Goal: Find specific page/section: Find specific page/section

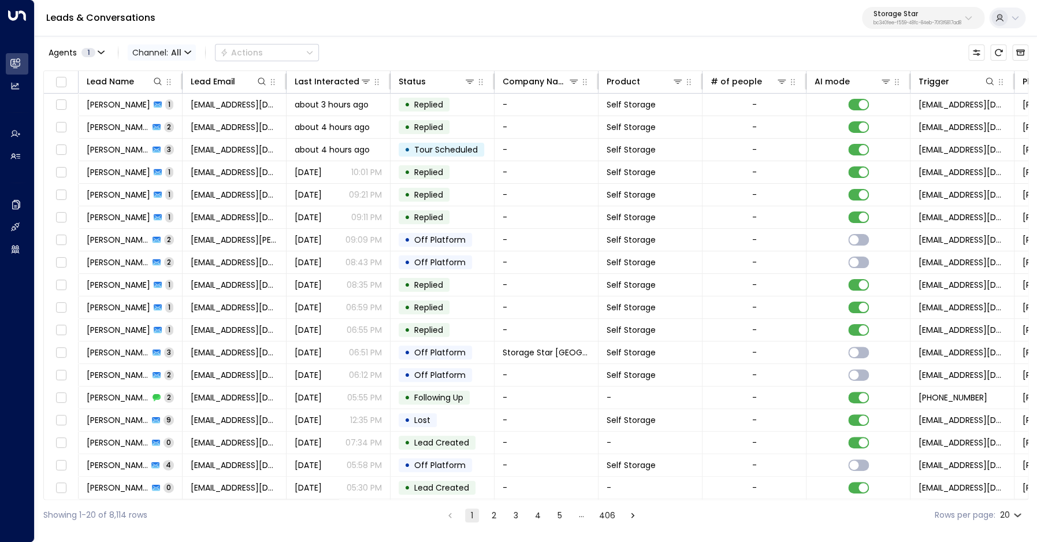
click at [176, 54] on span "All" at bounding box center [176, 52] width 10 height 9
click at [155, 122] on span "Voice" at bounding box center [147, 118] width 18 height 7
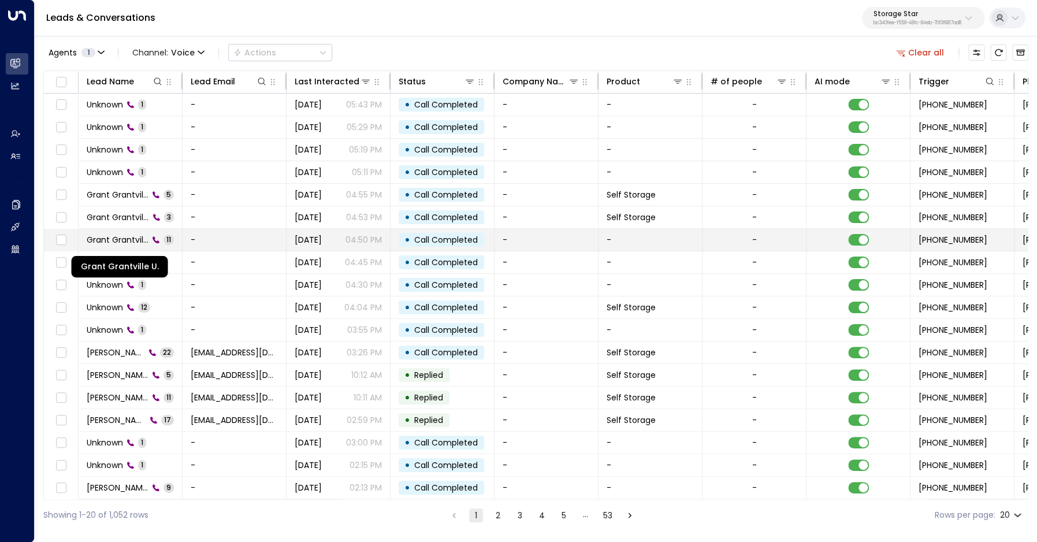
click at [140, 241] on span "Grant Grantville U." at bounding box center [118, 240] width 62 height 12
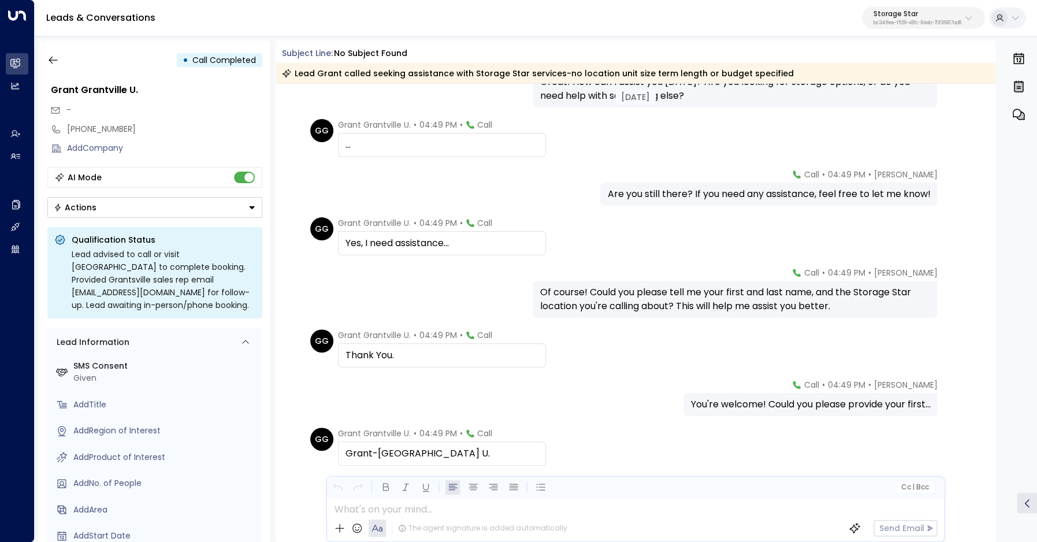
scroll to position [259, 0]
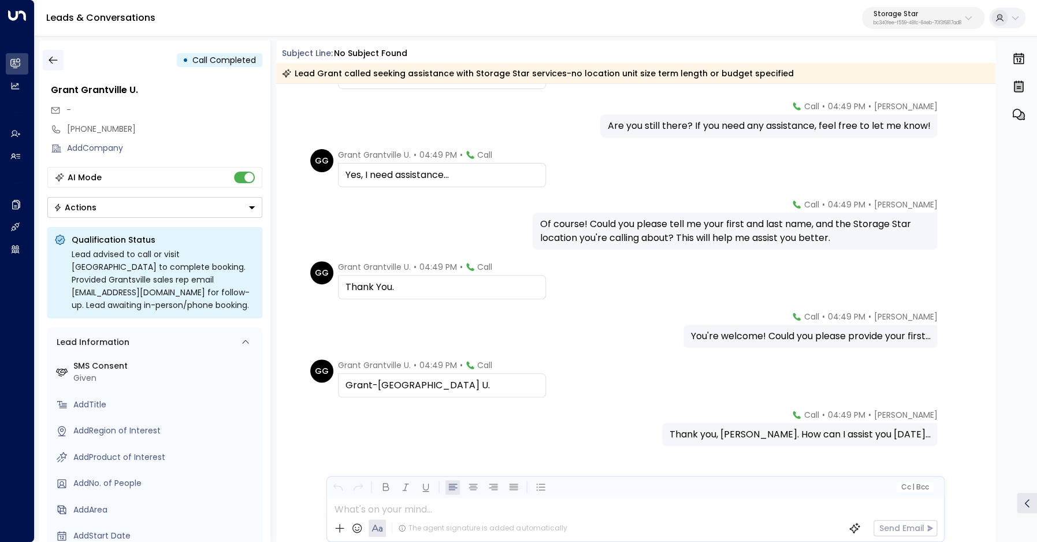
click at [57, 62] on icon "button" at bounding box center [53, 60] width 12 height 12
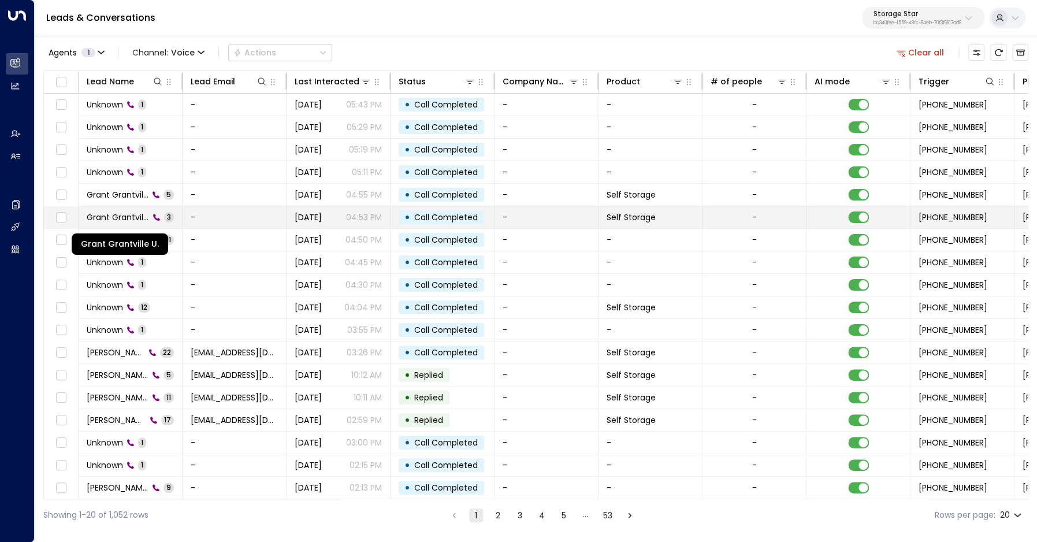
click at [117, 217] on span "Grant Grantville U." at bounding box center [118, 217] width 62 height 12
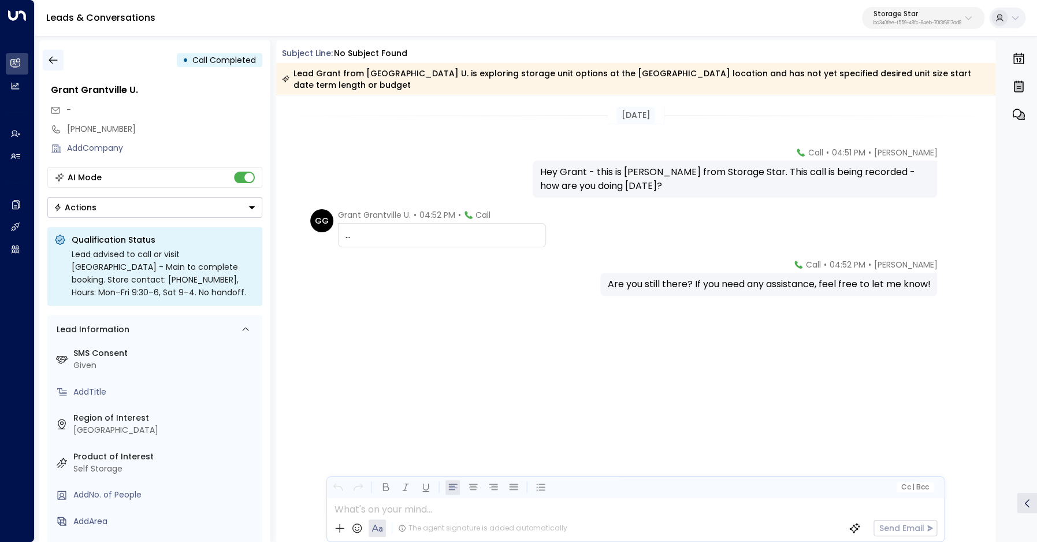
click at [48, 61] on icon "button" at bounding box center [53, 60] width 12 height 12
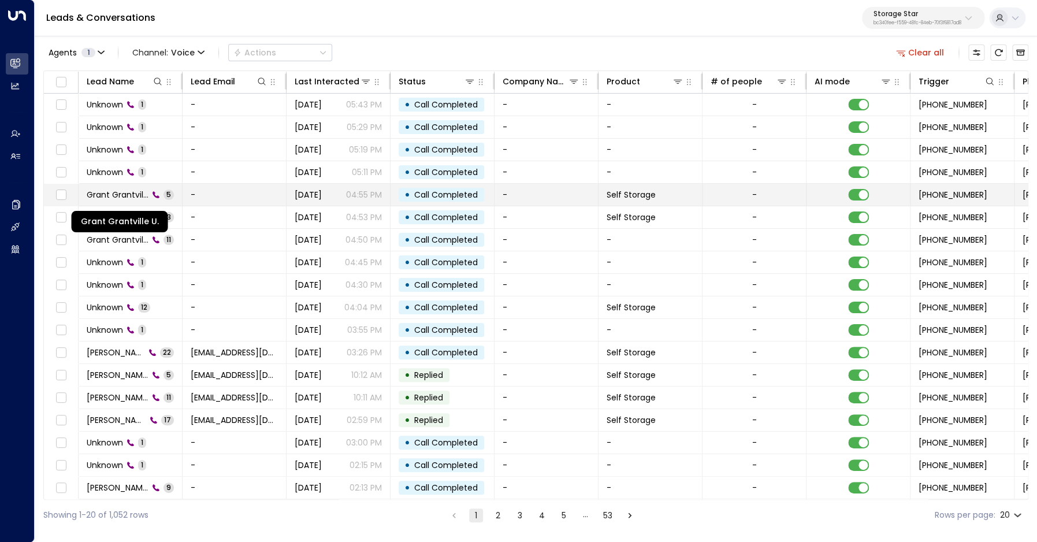
click at [91, 192] on span "Grant Grantville U." at bounding box center [118, 195] width 62 height 12
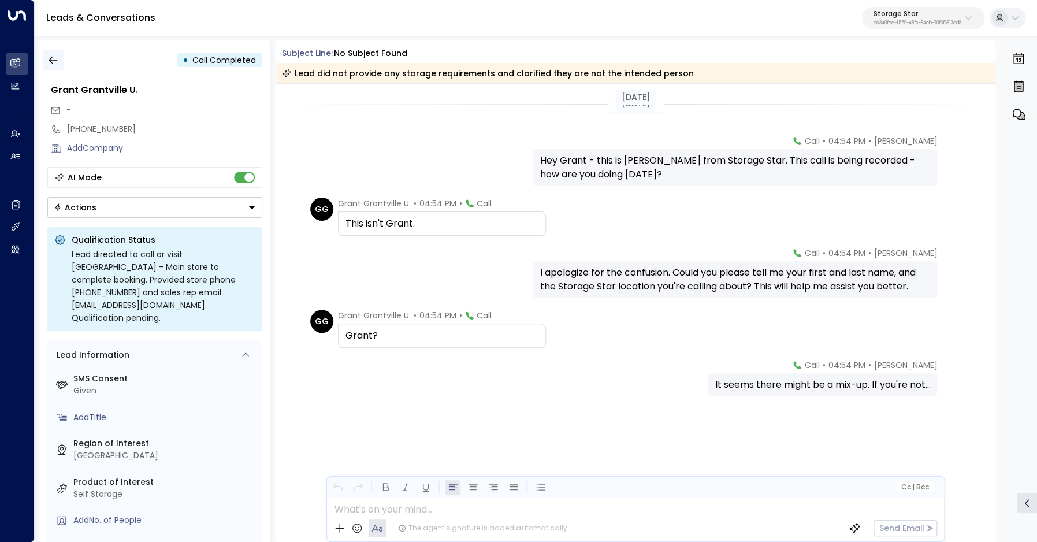
click at [56, 64] on icon "button" at bounding box center [53, 60] width 12 height 12
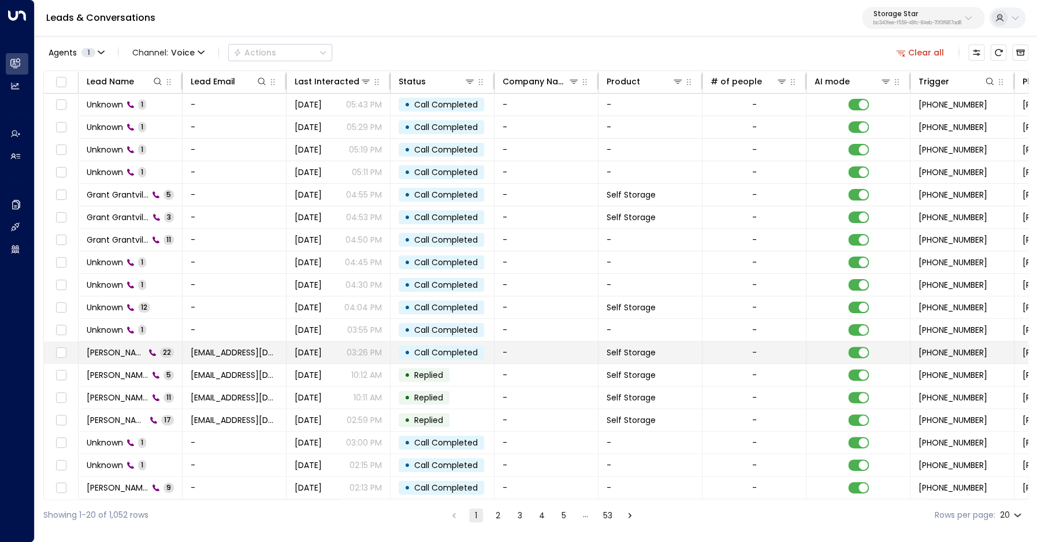
click at [114, 352] on span "[PERSON_NAME]" at bounding box center [116, 353] width 58 height 12
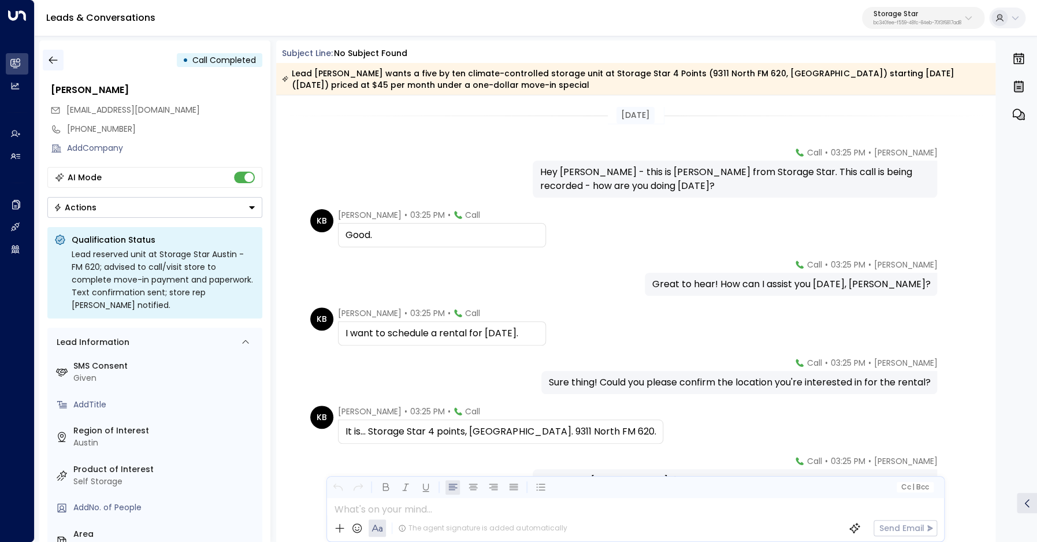
click at [49, 65] on icon "button" at bounding box center [53, 60] width 12 height 12
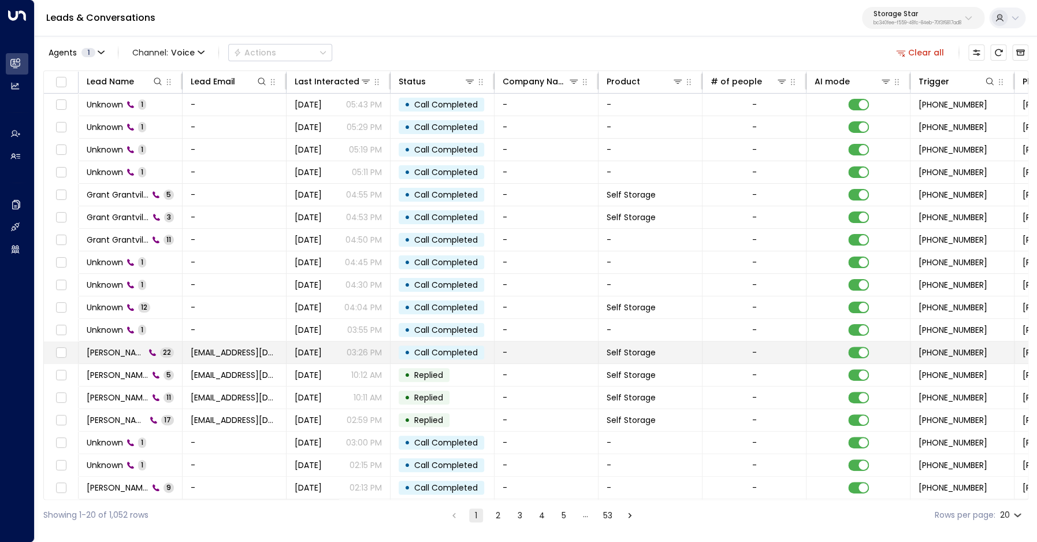
click at [125, 355] on span "[PERSON_NAME]" at bounding box center [116, 353] width 58 height 12
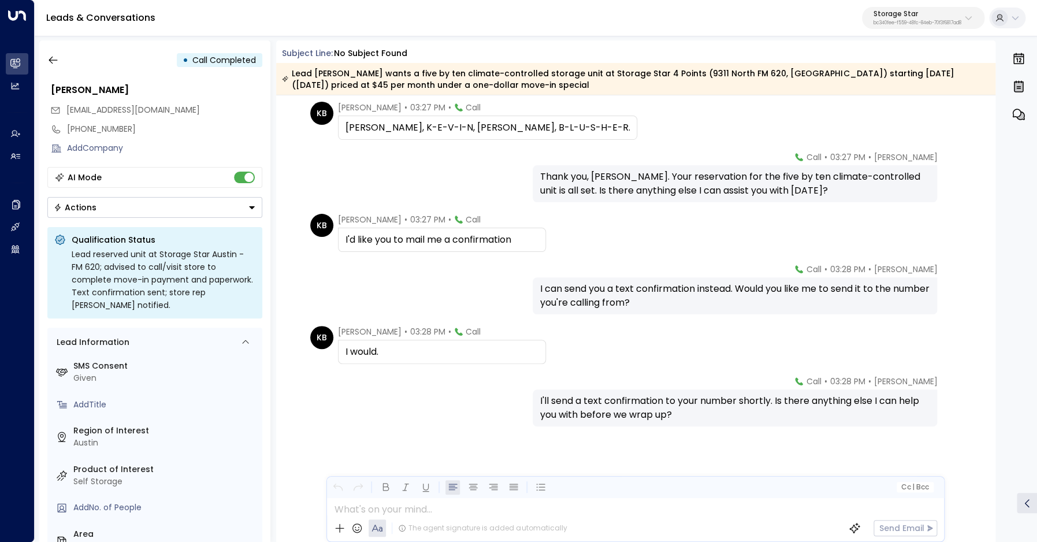
scroll to position [955, 0]
click at [87, 132] on div "[PHONE_NUMBER]" at bounding box center [164, 129] width 195 height 12
click at [87, 132] on input "**********" at bounding box center [163, 129] width 192 height 12
click at [54, 60] on icon "button" at bounding box center [53, 60] width 12 height 12
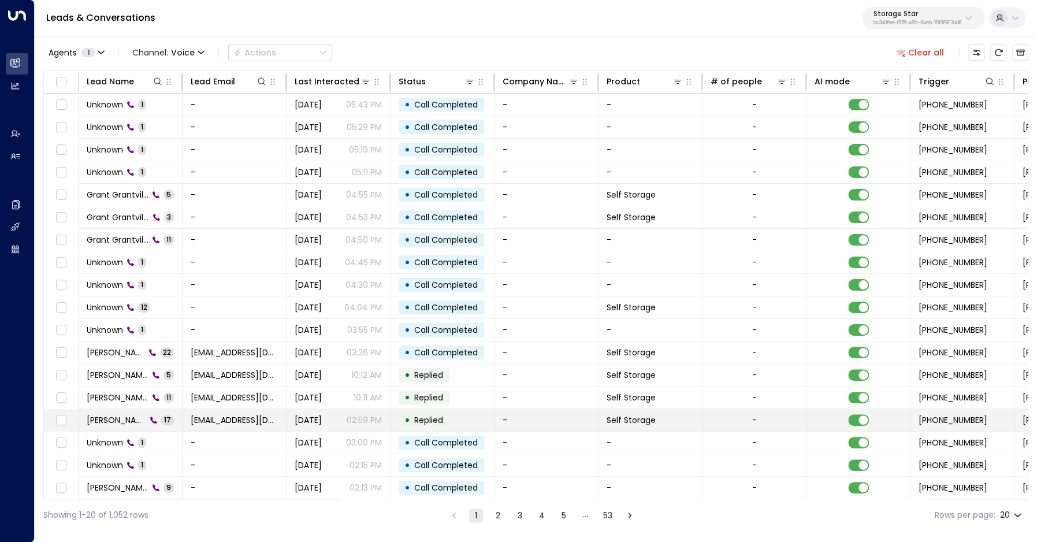
click at [139, 426] on td "Kevin Blusher 17" at bounding box center [131, 420] width 104 height 22
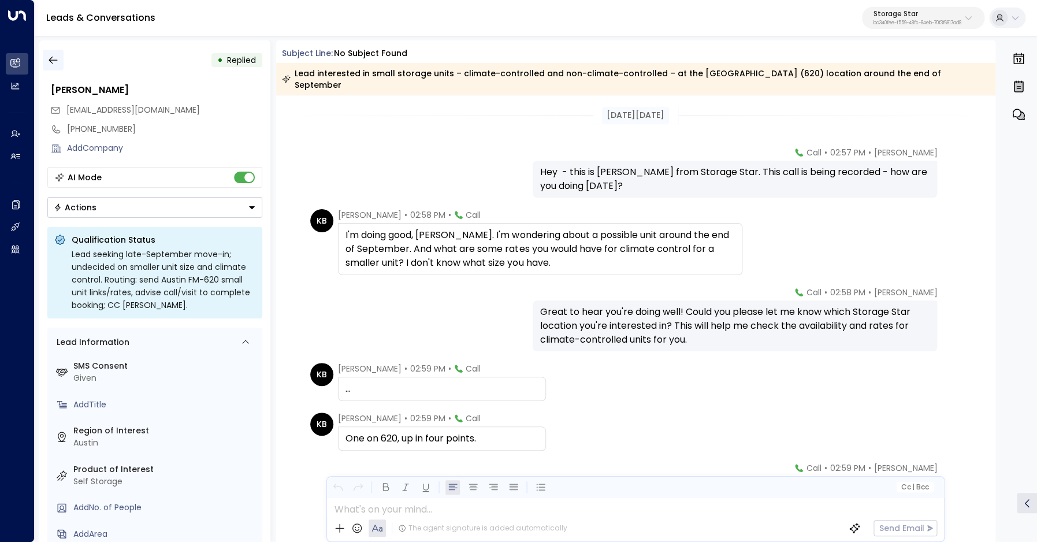
click at [46, 60] on button "button" at bounding box center [53, 60] width 21 height 21
